Goal: Information Seeking & Learning: Learn about a topic

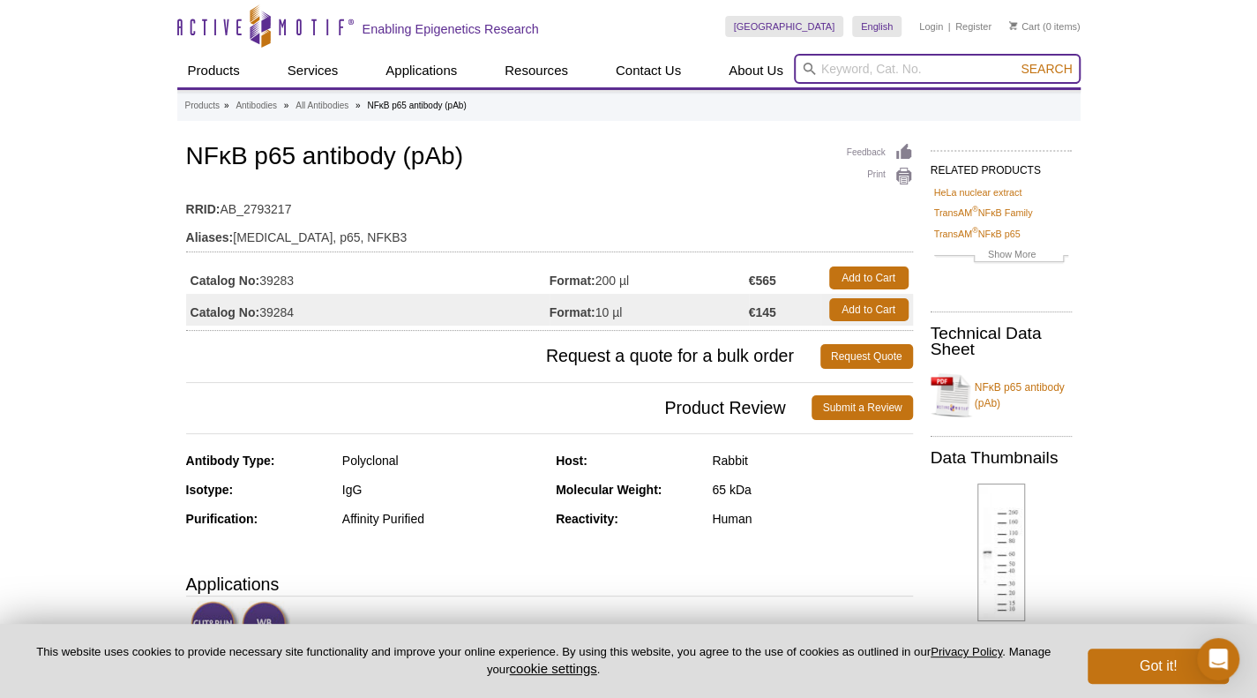
click at [924, 63] on input "search" at bounding box center [937, 69] width 287 height 30
type input "p50 ab for cut and run"
click at [1015, 61] on button "Search" at bounding box center [1046, 69] width 62 height 16
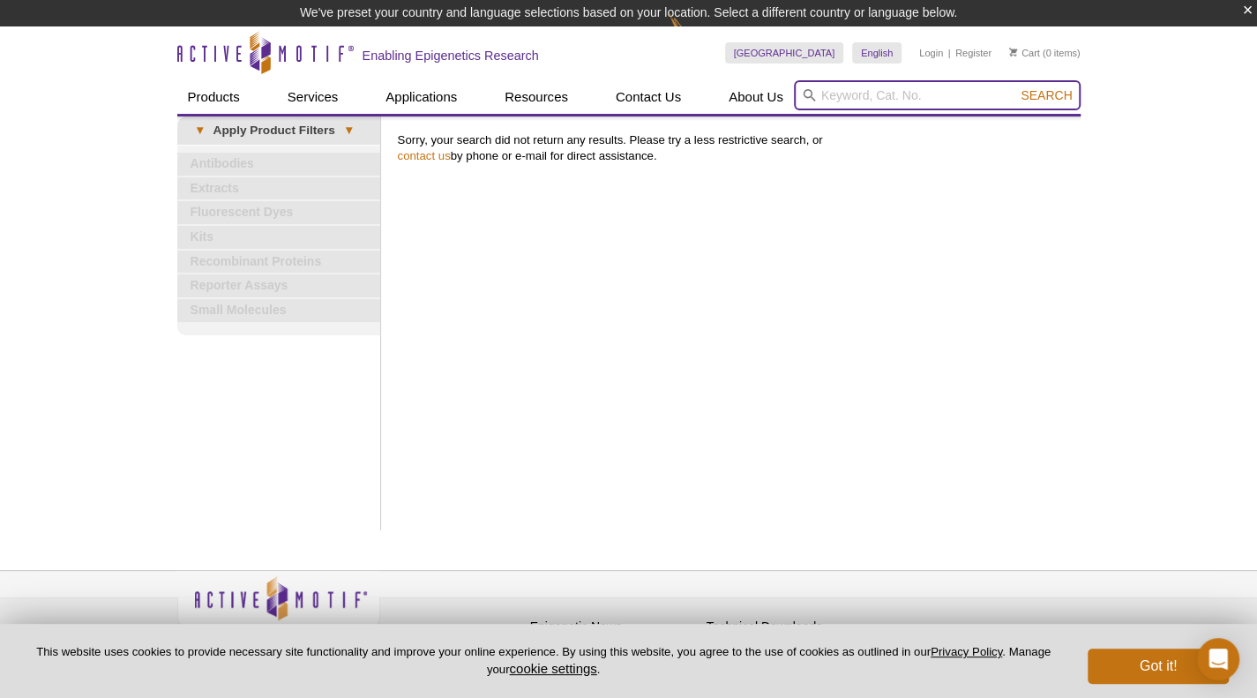
click at [831, 98] on input "search" at bounding box center [937, 95] width 287 height 30
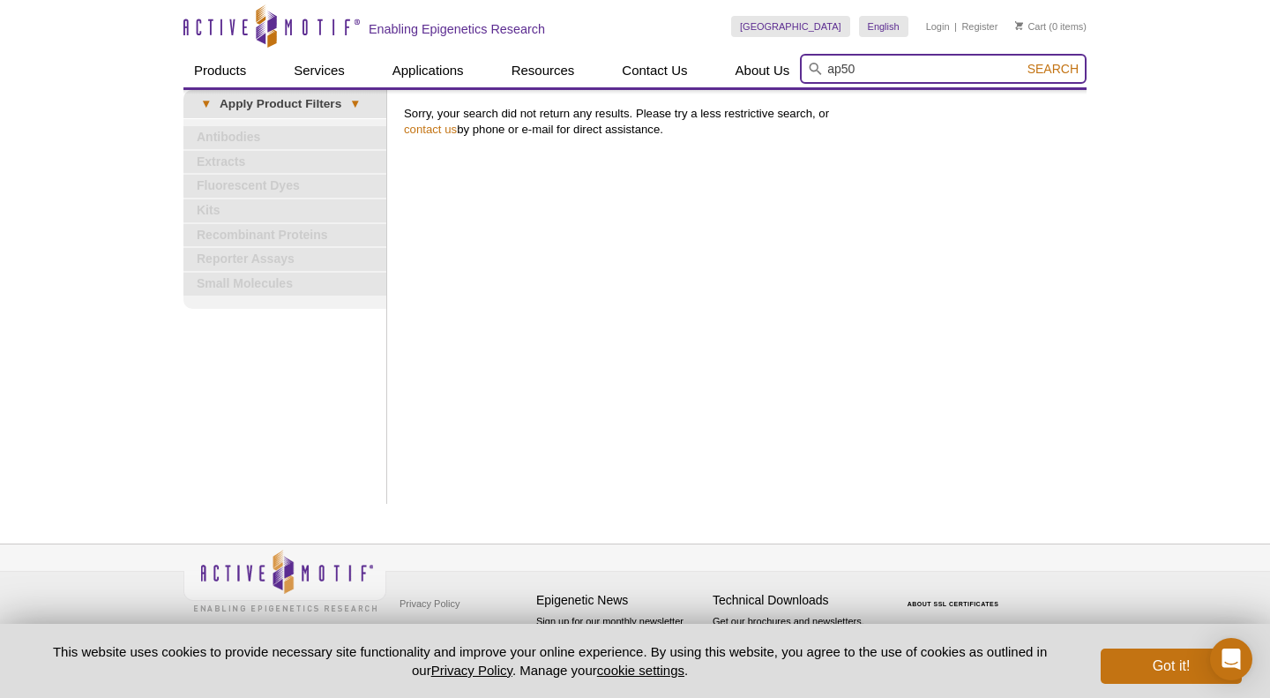
type input "ap50"
click at [1022, 61] on button "Search" at bounding box center [1053, 69] width 62 height 16
click at [827, 77] on input "search" at bounding box center [943, 69] width 287 height 30
type input "ap65 antibody"
click at [1022, 61] on button "Search" at bounding box center [1053, 69] width 62 height 16
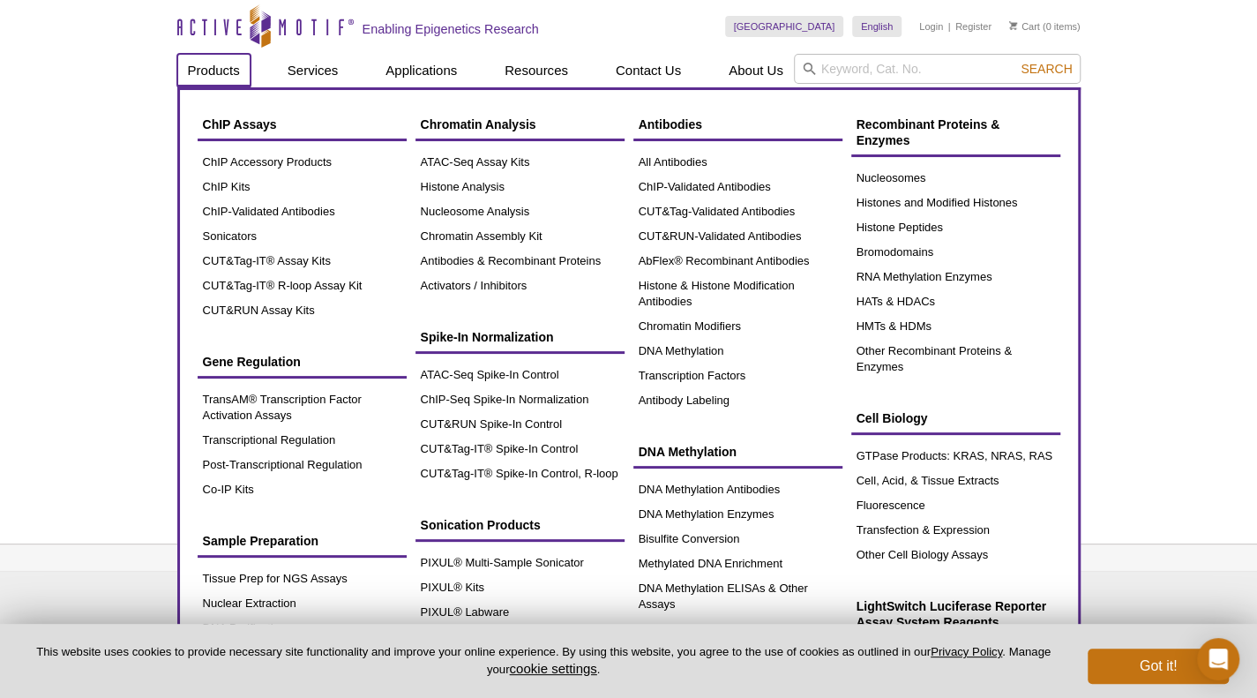
click at [239, 72] on link "Products" at bounding box center [213, 71] width 73 height 34
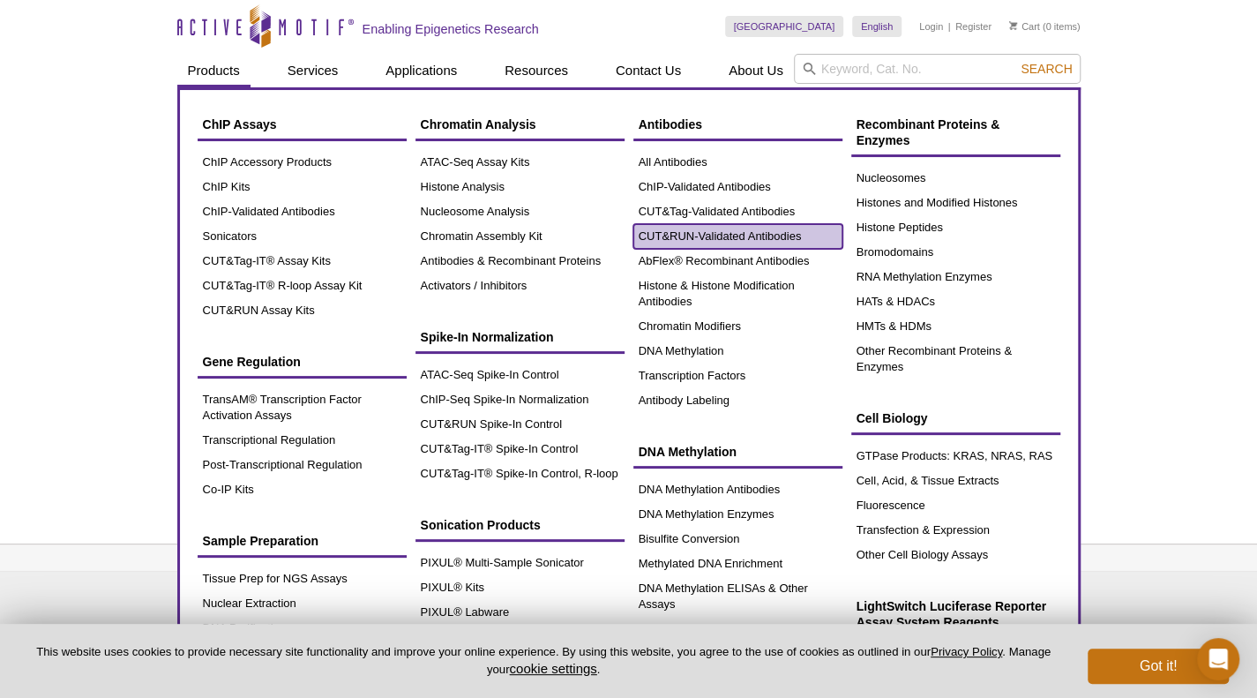
click at [721, 235] on link "CUT&RUN-Validated Antibodies" at bounding box center [737, 236] width 209 height 25
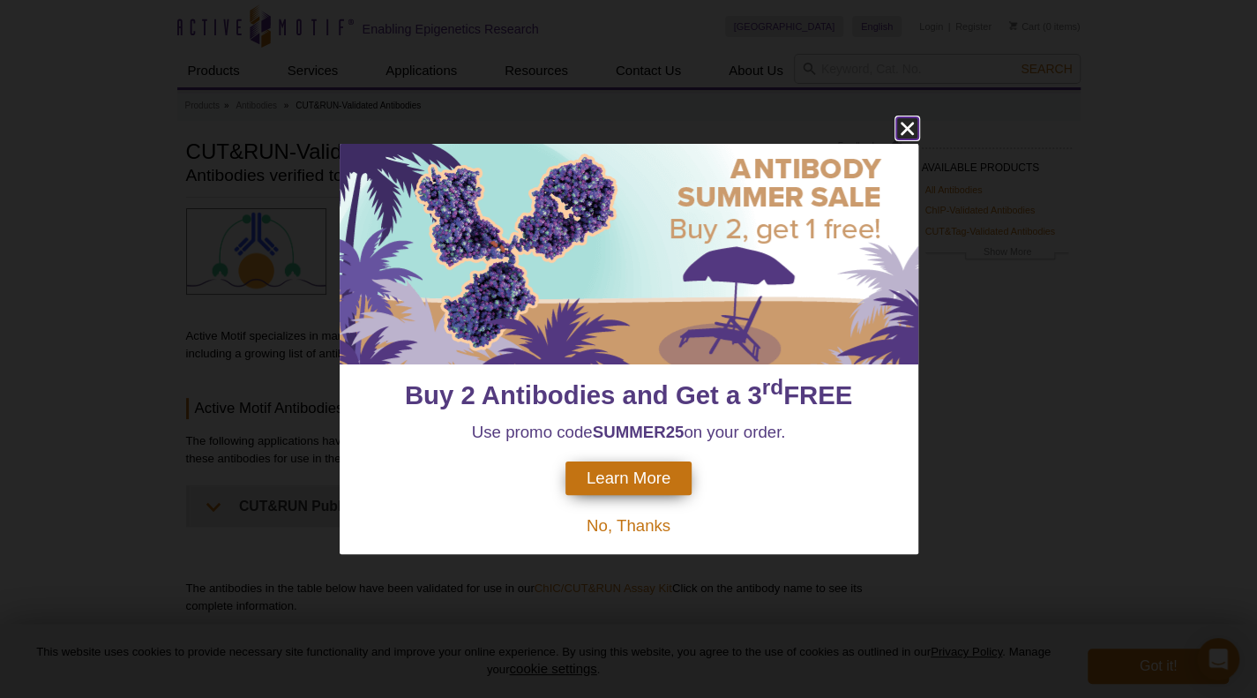
click at [904, 129] on icon "close" at bounding box center [907, 128] width 22 height 22
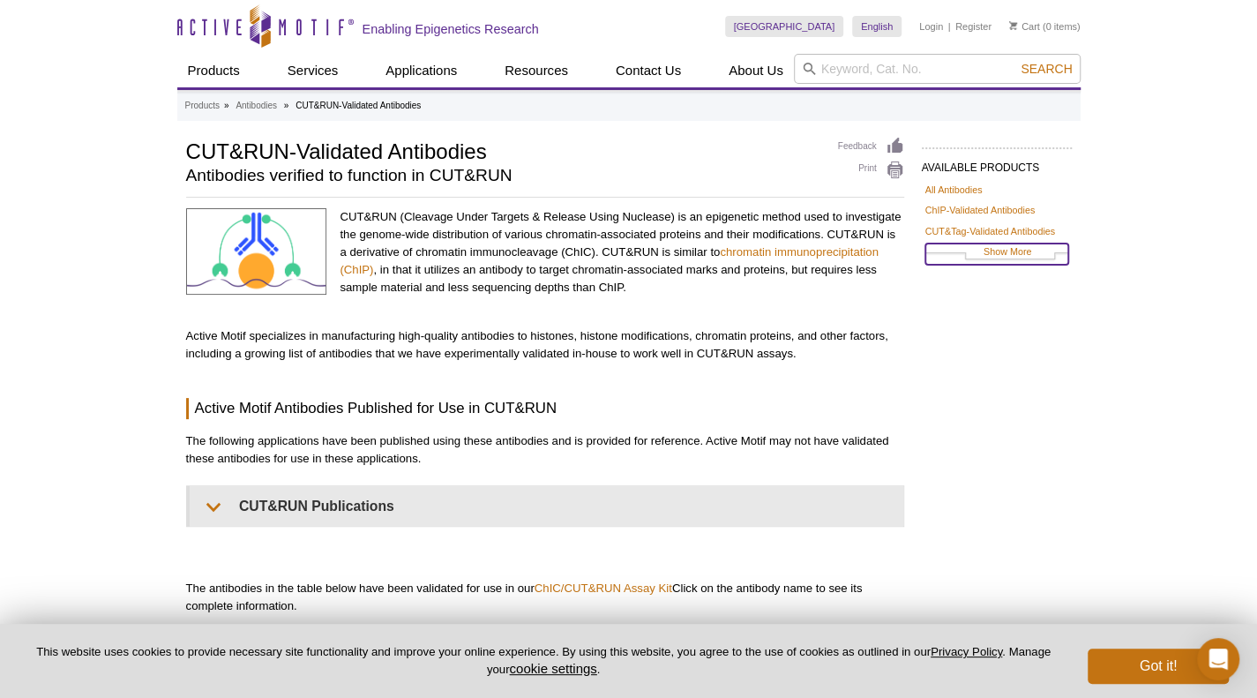
click at [1007, 252] on link "Show More" at bounding box center [996, 253] width 143 height 20
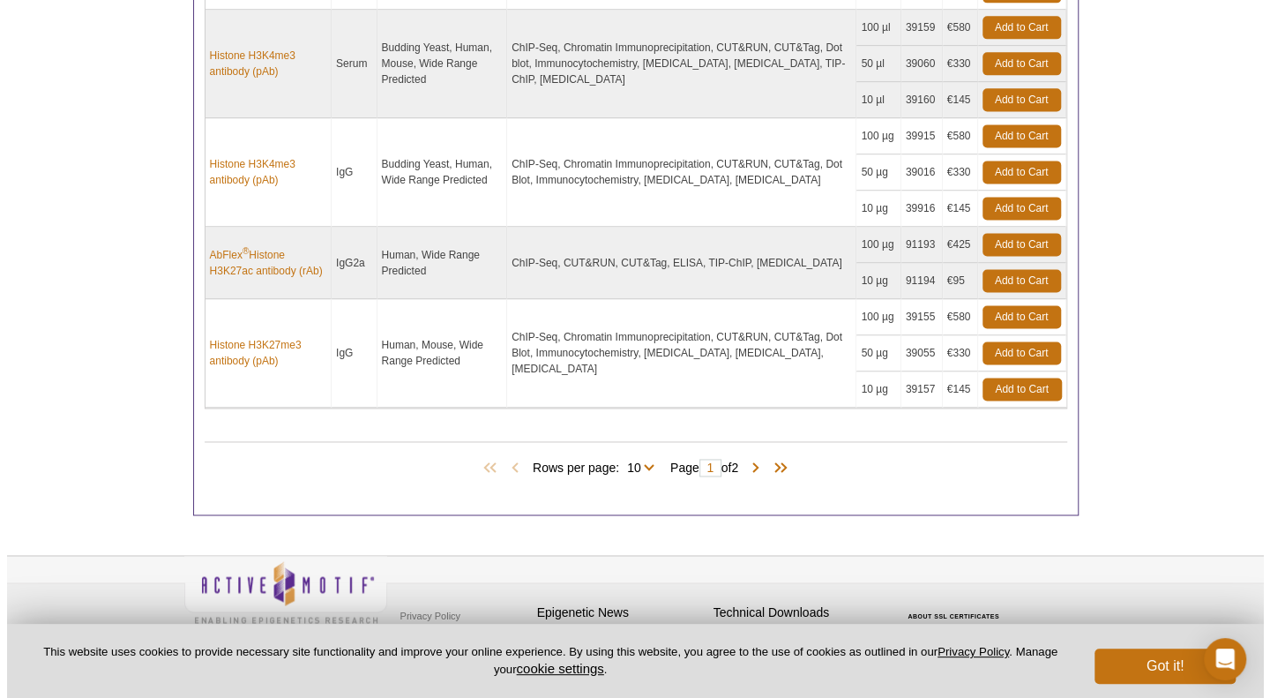
scroll to position [1311, 0]
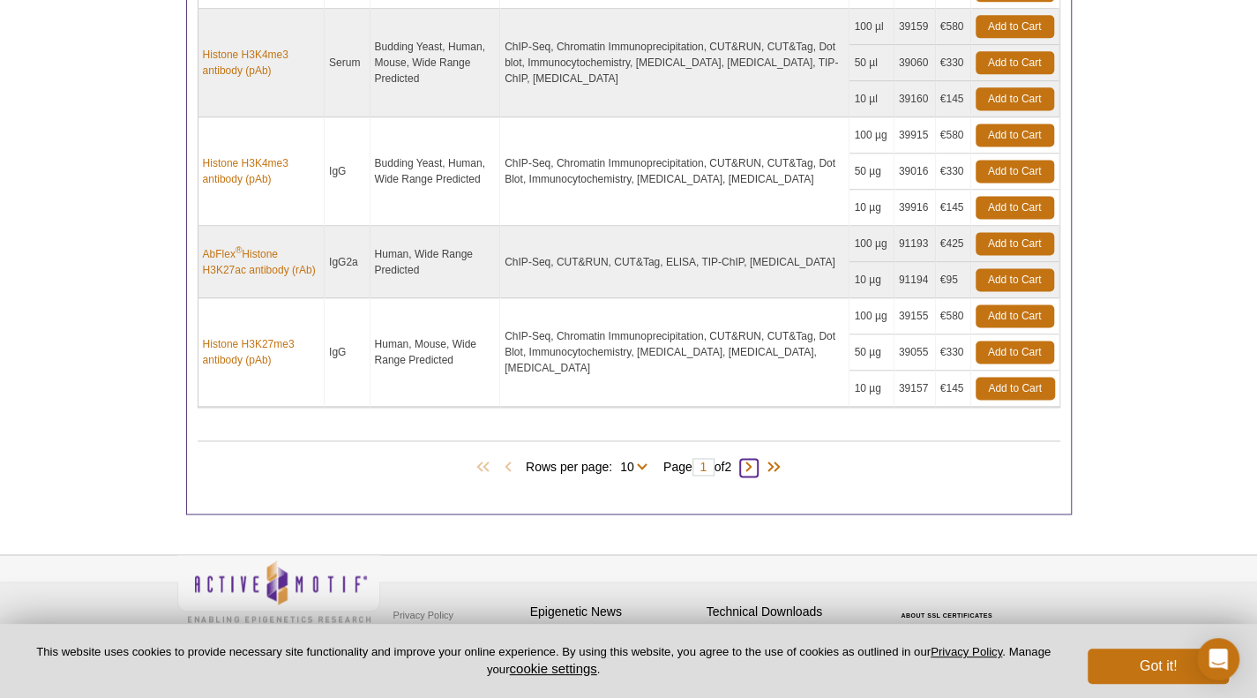
click at [758, 460] on span at bounding box center [749, 468] width 18 height 18
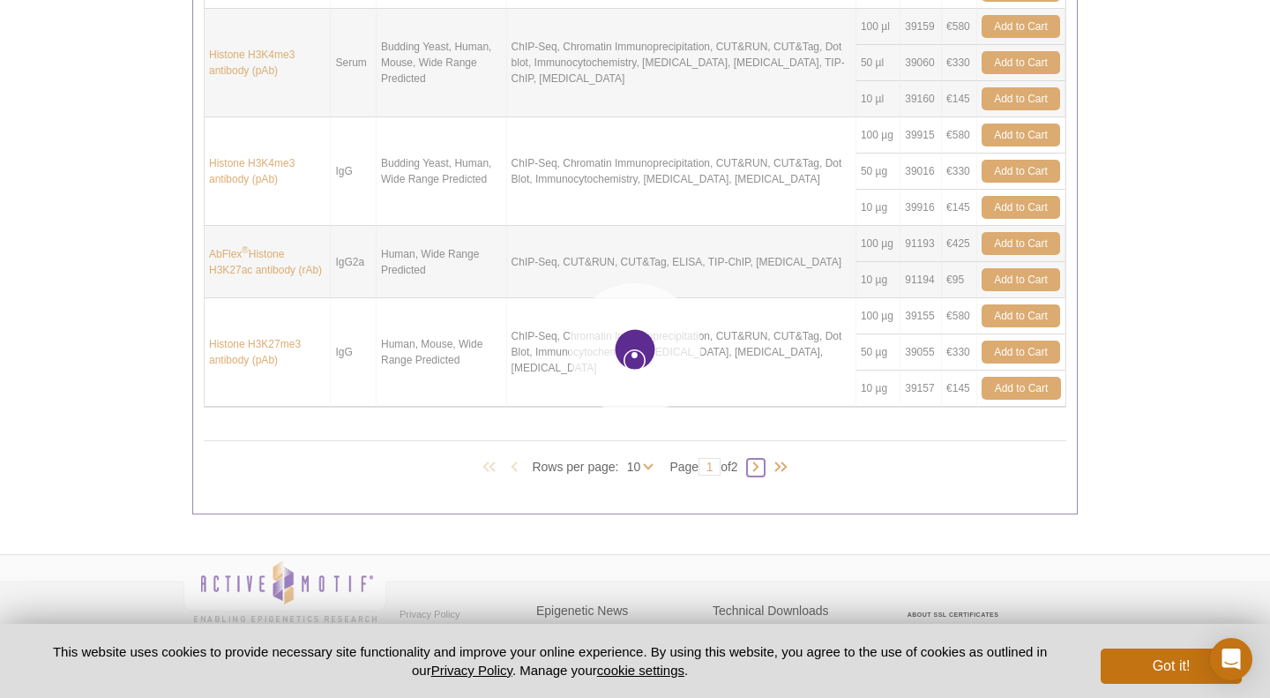
type input "2"
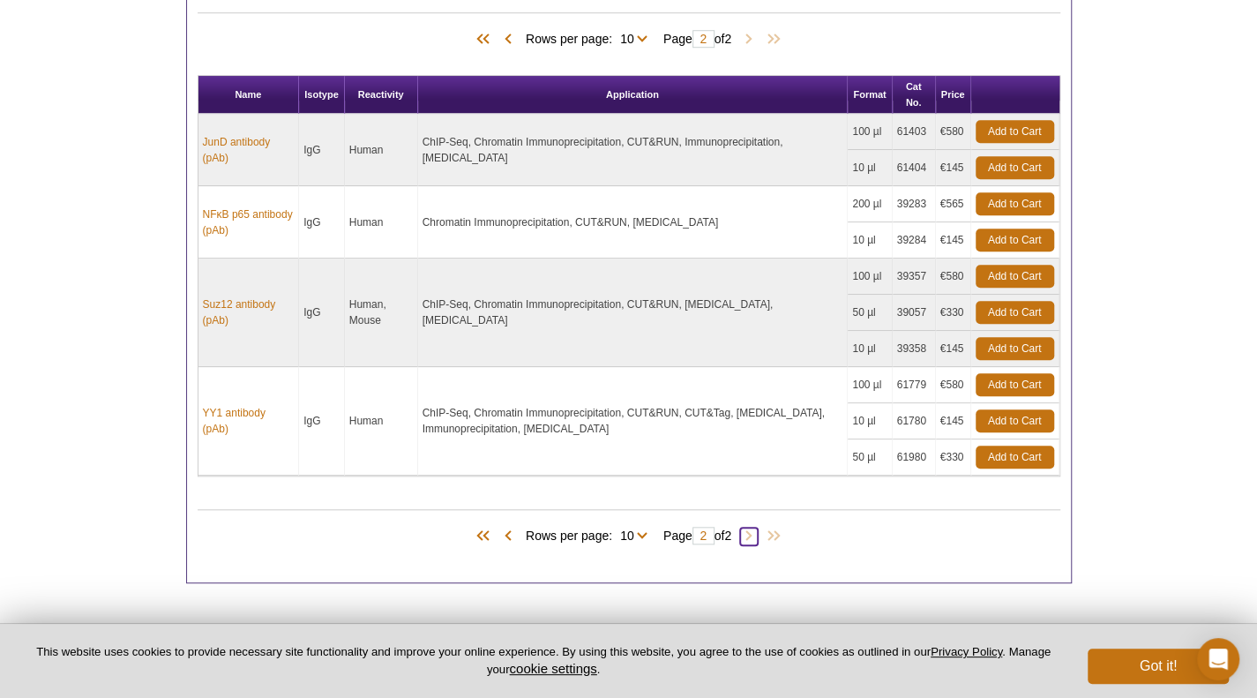
scroll to position [735, 0]
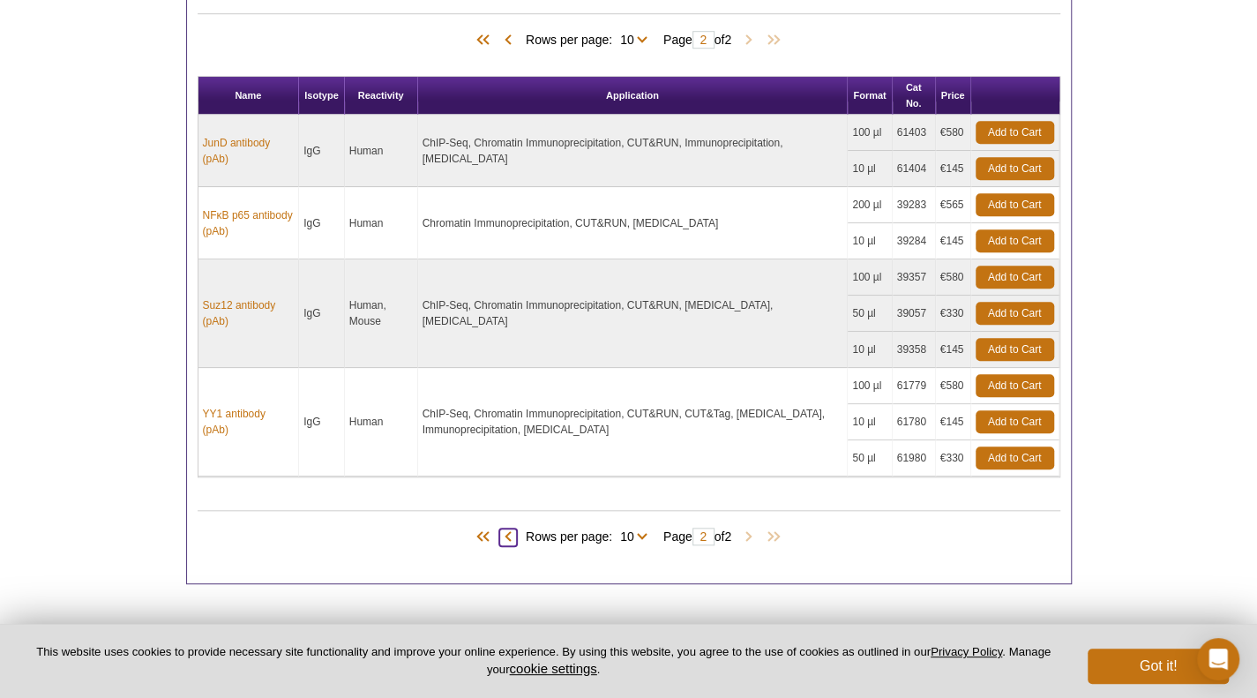
click at [499, 533] on span at bounding box center [508, 537] width 18 height 18
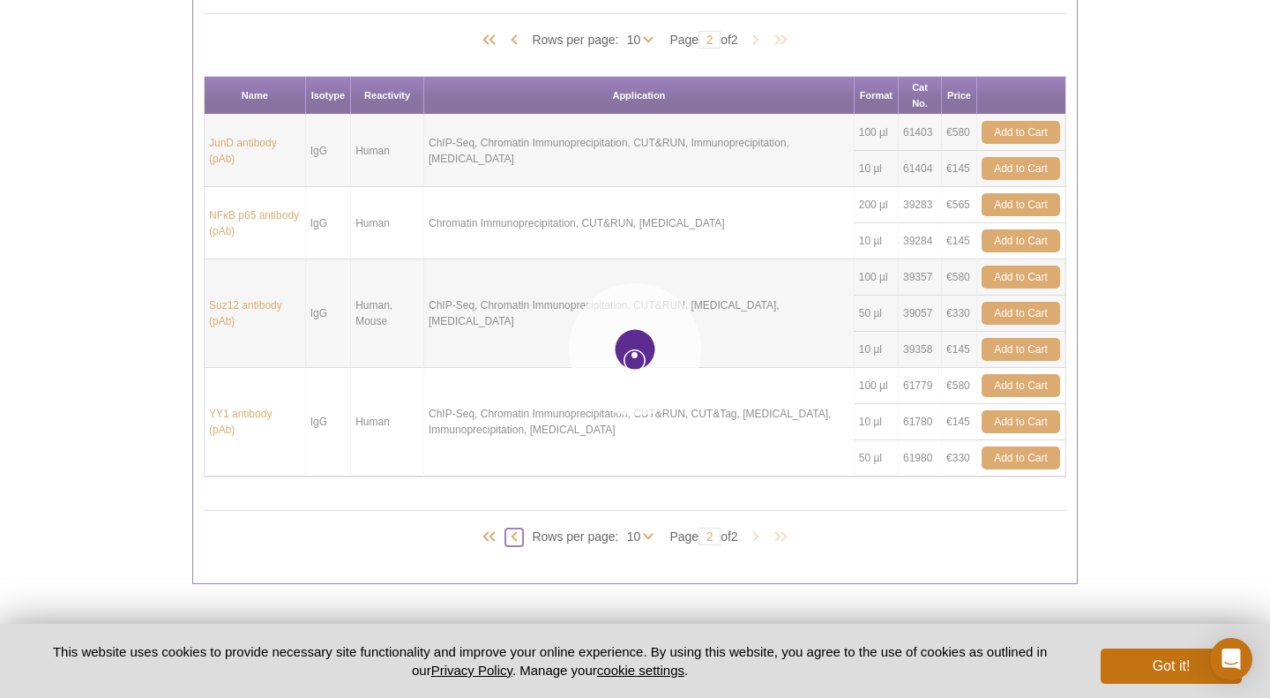
type input "1"
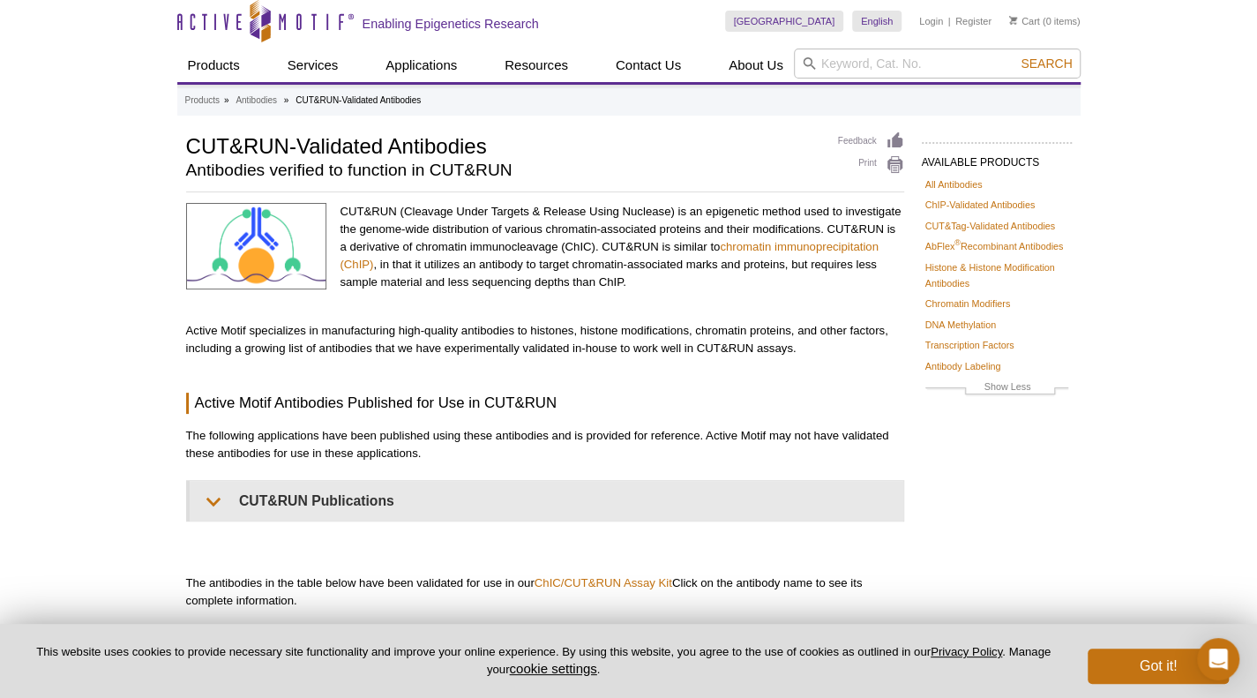
scroll to position [0, 0]
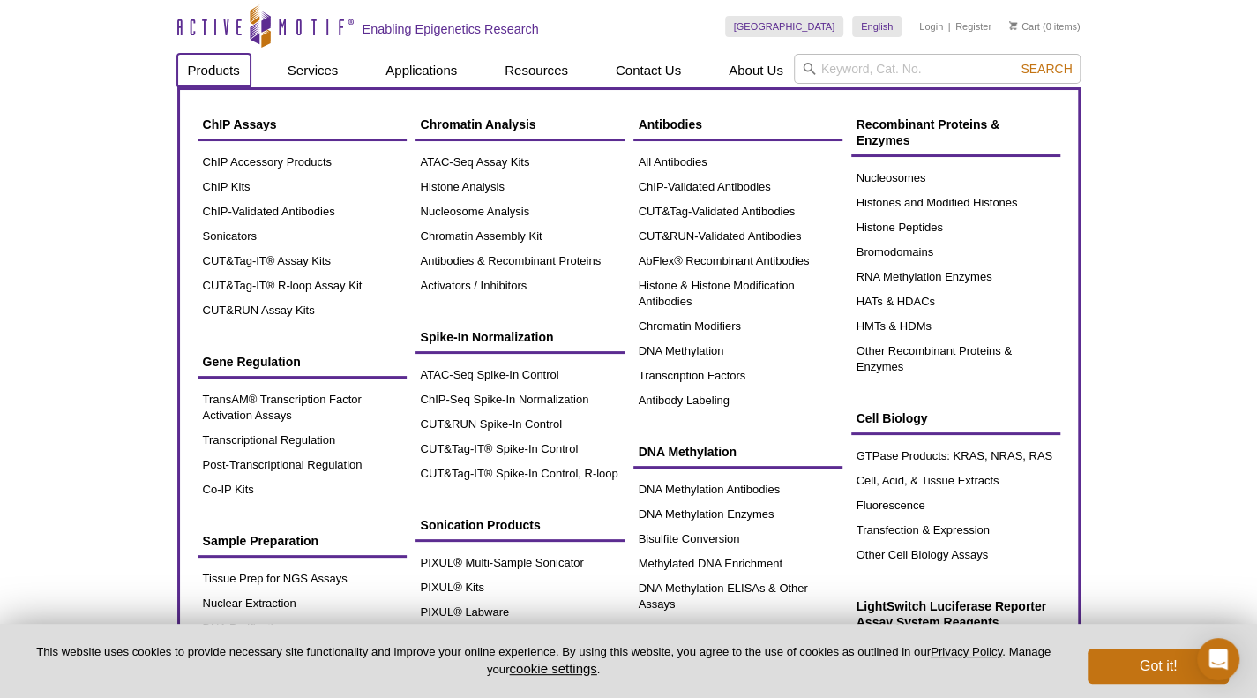
click at [212, 65] on link "Products" at bounding box center [213, 71] width 73 height 34
click at [282, 302] on link "CUT&RUN Assay Kits" at bounding box center [302, 310] width 209 height 25
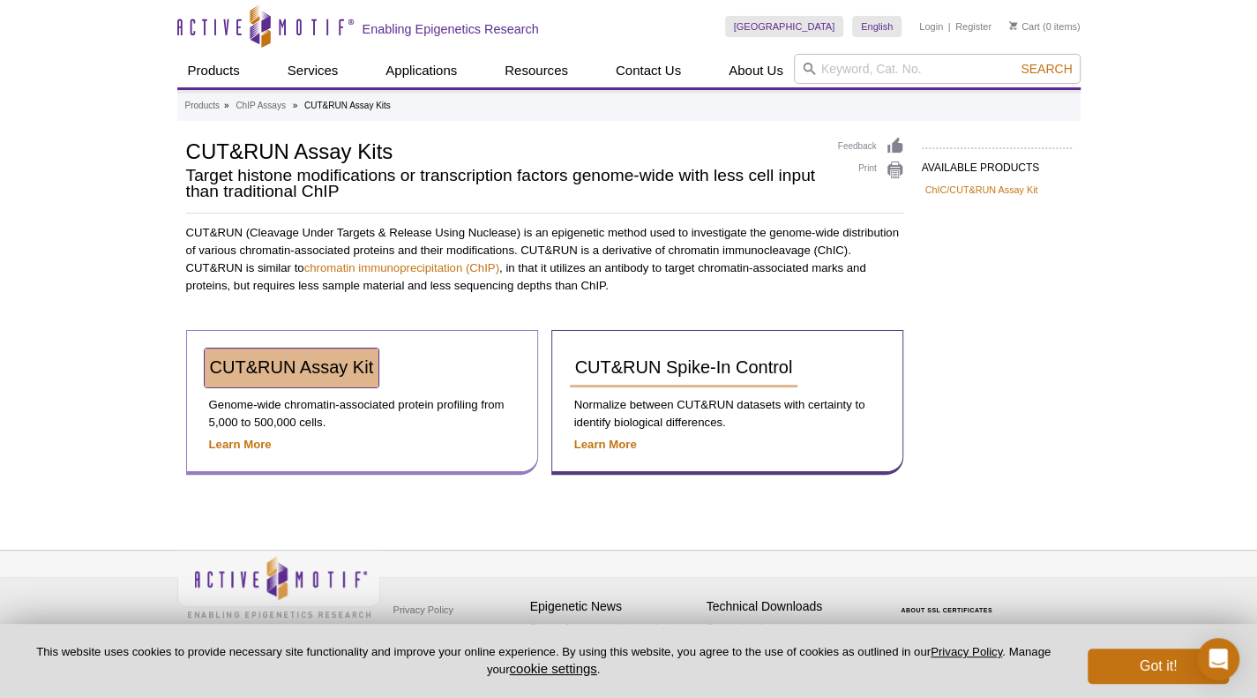
click at [302, 367] on span "CUT&RUN Assay Kit" at bounding box center [292, 366] width 164 height 19
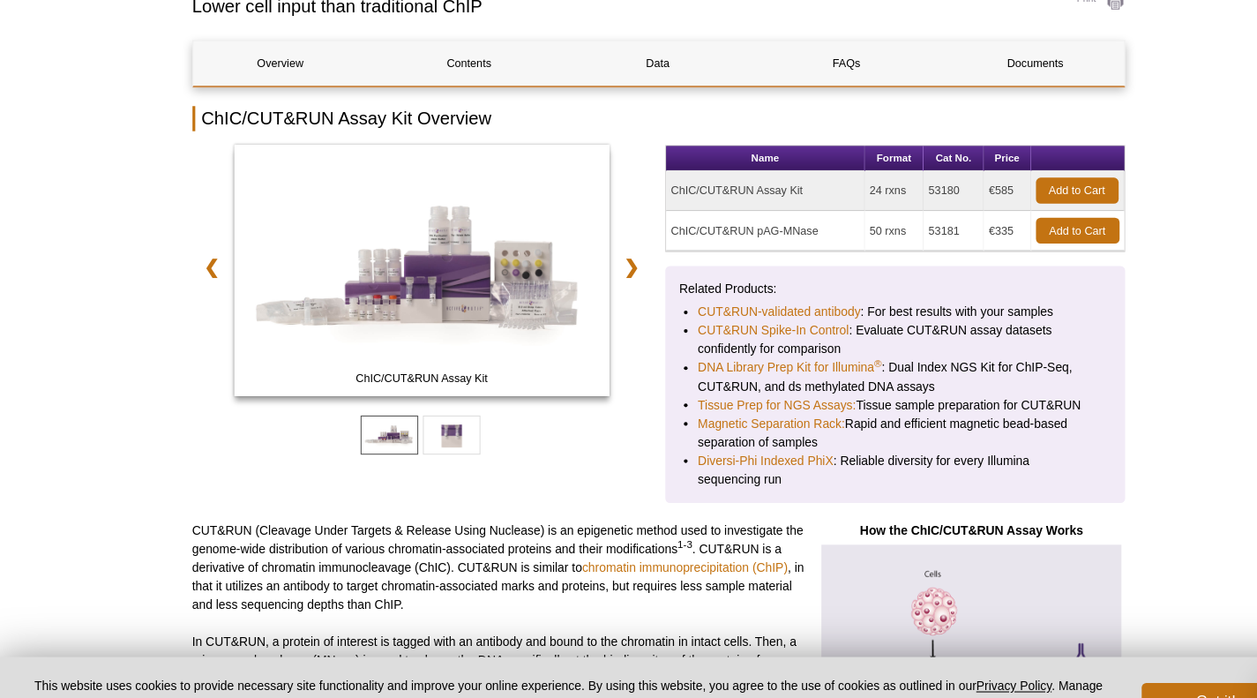
scroll to position [168, 0]
